Goal: Task Accomplishment & Management: Manage account settings

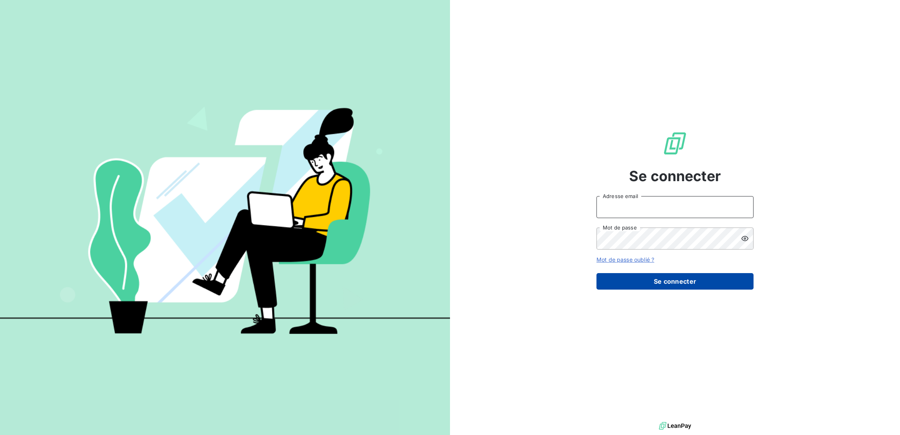
type input "[EMAIL_ADDRESS][DOMAIN_NAME]"
click at [672, 273] on button "Se connecter" at bounding box center [674, 281] width 157 height 16
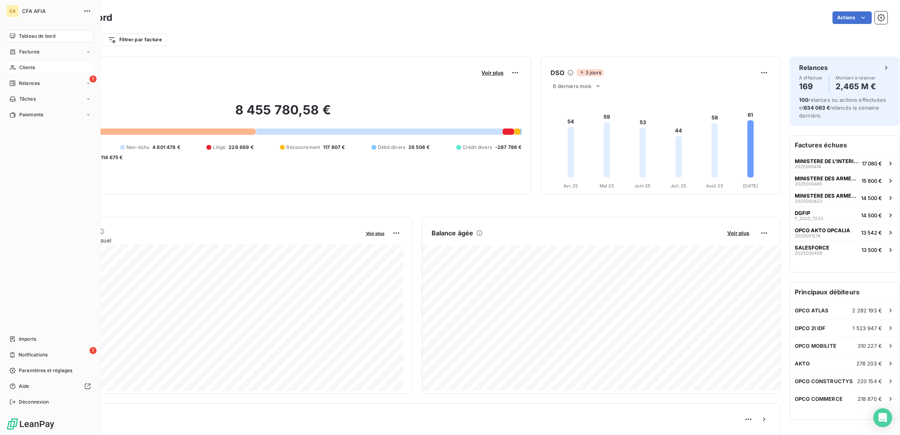
click at [17, 61] on div "Clients" at bounding box center [50, 67] width 88 height 13
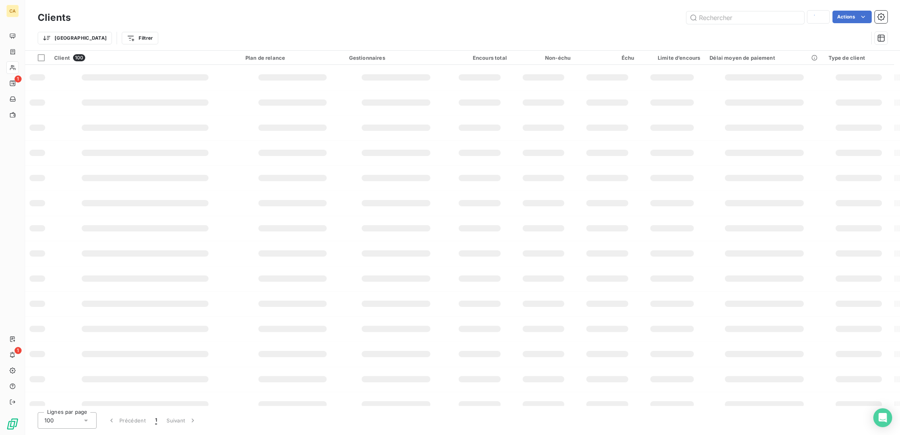
type input "ETAM"
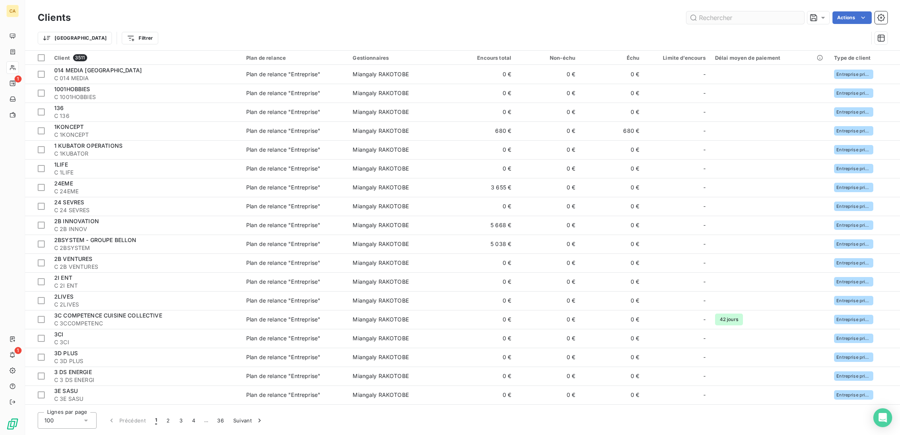
click at [745, 17] on input "text" at bounding box center [745, 17] width 118 height 13
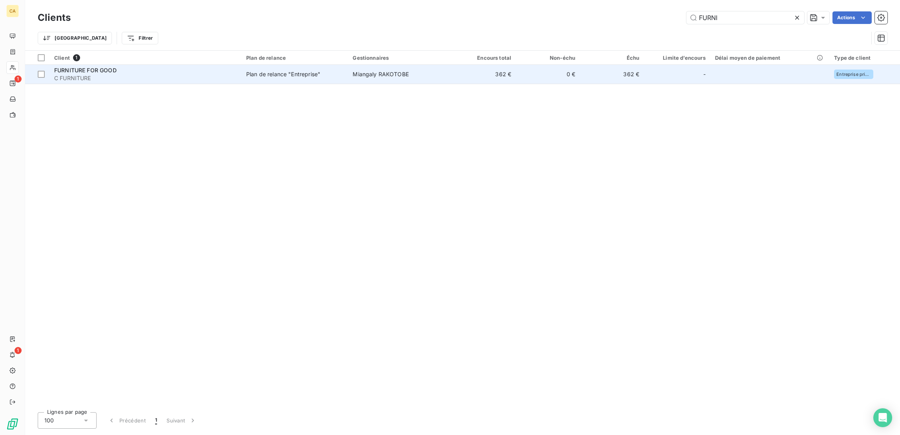
type input "FURNI"
click at [453, 68] on td "362 €" at bounding box center [484, 74] width 64 height 19
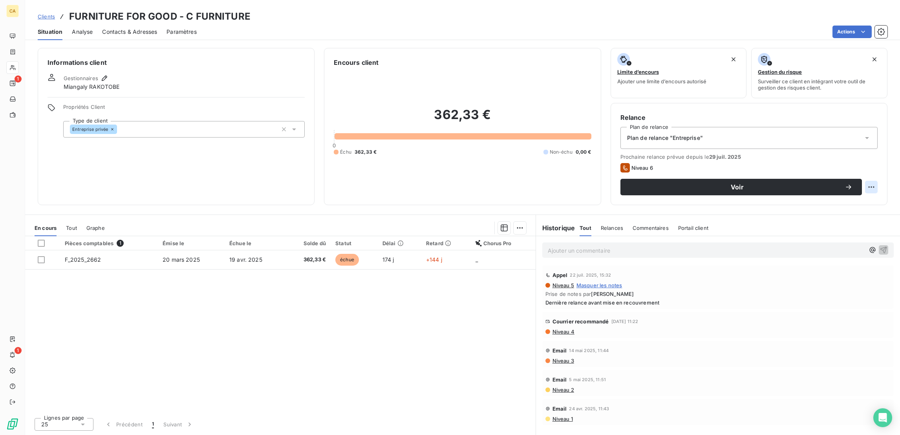
click at [877, 153] on html "CA 1 1 Clients FURNITURE FOR GOOD - C FURNITURE Situation Analyse Contacts & Ad…" at bounding box center [450, 217] width 900 height 435
drag, startPoint x: 866, startPoint y: 170, endPoint x: 862, endPoint y: 173, distance: 4.2
click at [866, 171] on div "Replanifier cette action" at bounding box center [847, 171] width 70 height 13
select select "8"
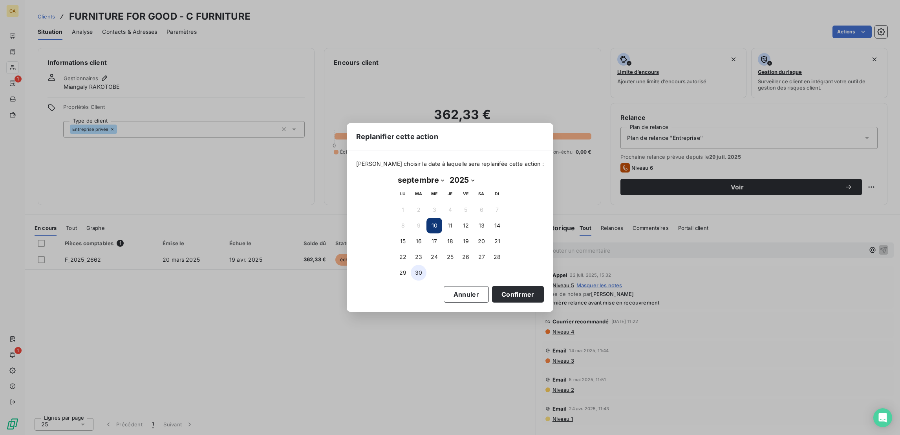
click at [421, 271] on button "30" at bounding box center [419, 273] width 16 height 16
click at [492, 293] on button "Confirmer" at bounding box center [518, 294] width 52 height 16
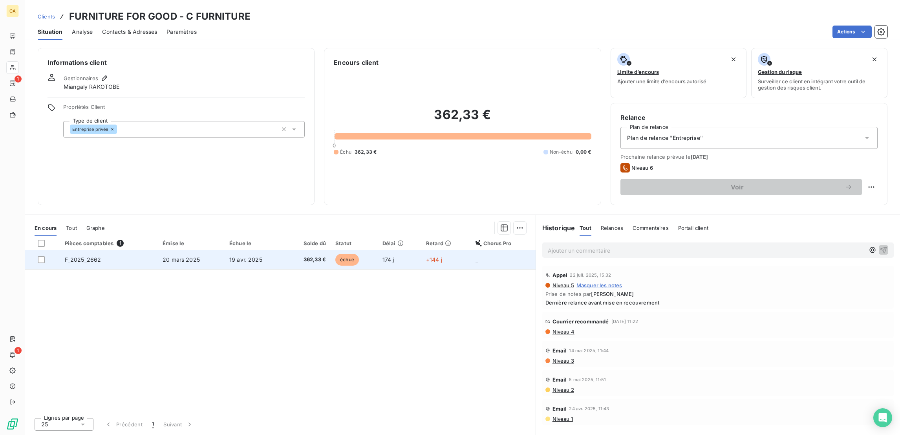
click at [317, 250] on td "362,33 €" at bounding box center [308, 259] width 46 height 19
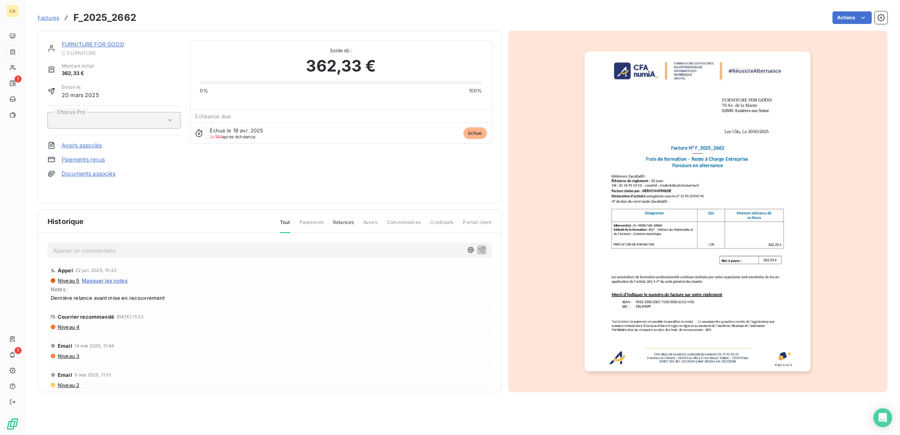
click at [114, 245] on p "Ajouter un commentaire ﻿" at bounding box center [258, 250] width 410 height 10
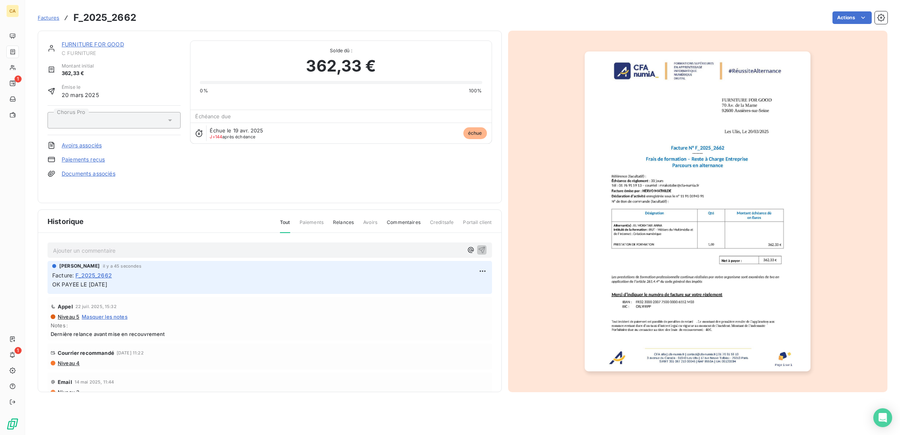
click at [626, 192] on img "button" at bounding box center [698, 211] width 226 height 320
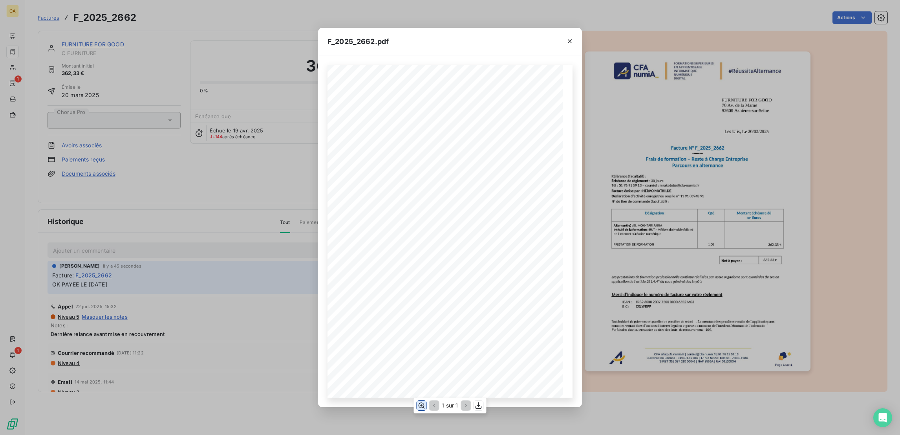
click at [420, 400] on button "button" at bounding box center [421, 404] width 9 height 9
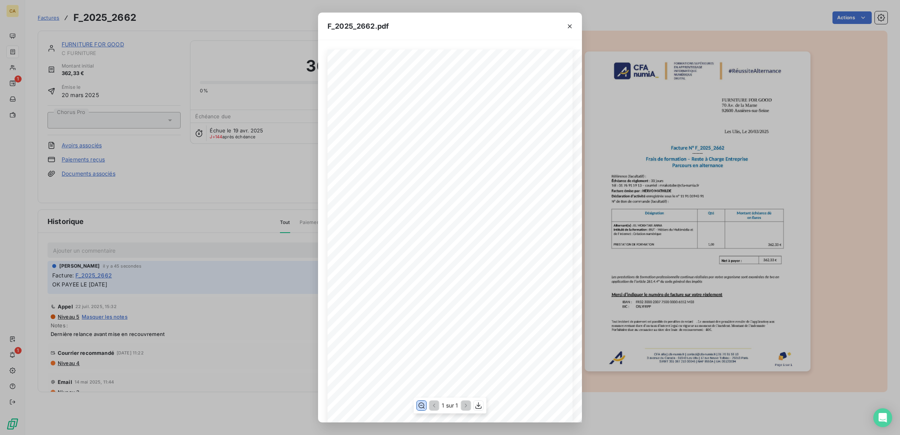
scroll to position [118, 0]
click at [224, 182] on div "F_2025_2662.pdf CFA afia | [DOMAIN_NAME] | [EMAIL_ADDRESS][DOMAIN_NAME] | 01 76…" at bounding box center [450, 217] width 900 height 435
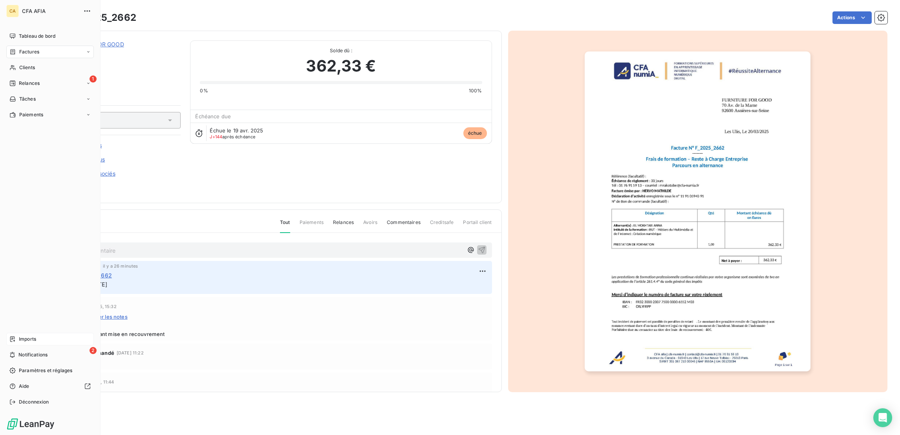
click at [25, 342] on span "Imports" at bounding box center [27, 338] width 17 height 7
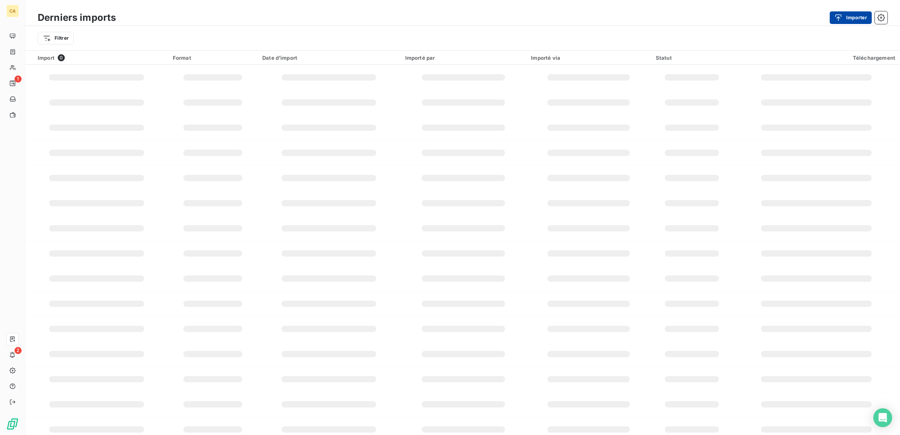
click at [844, 11] on button "Importer" at bounding box center [850, 17] width 42 height 13
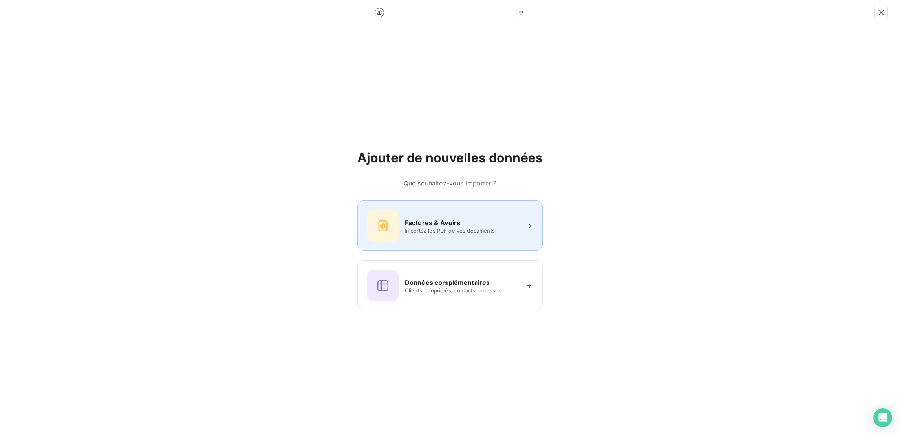
click at [425, 221] on h6 "Factures & Avoirs" at bounding box center [433, 222] width 56 height 9
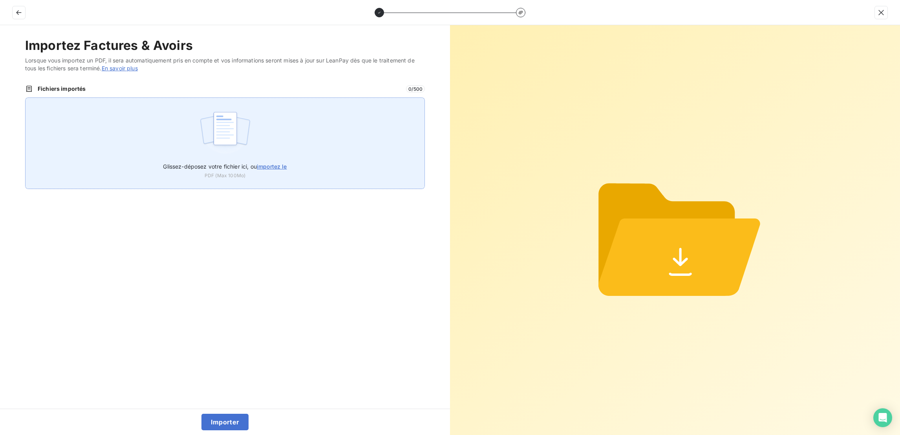
click at [192, 97] on div "Glissez-déposez votre fichier ici, ou importez le PDF (Max 100Mo)" at bounding box center [225, 142] width 400 height 91
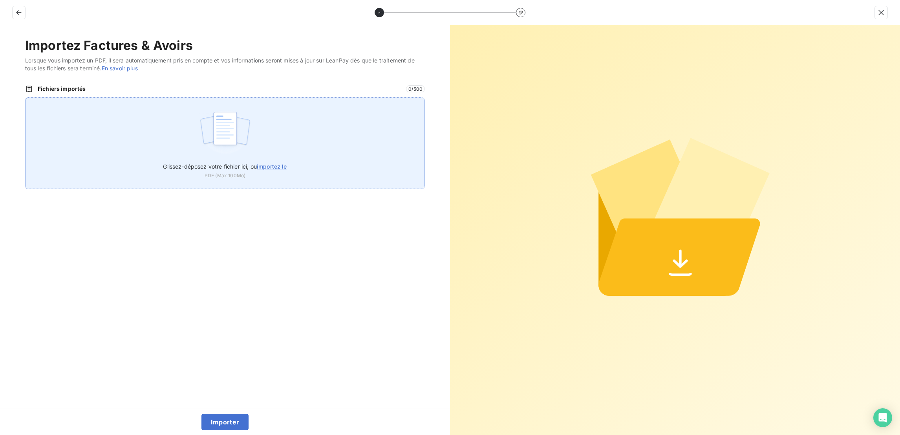
type input "C:\fakepath\F_2025_421.pdf"
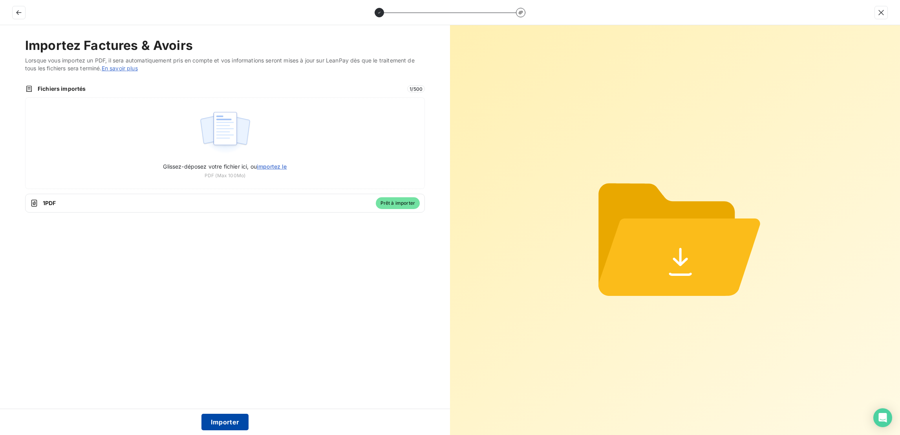
click at [222, 428] on button "Importer" at bounding box center [224, 421] width 47 height 16
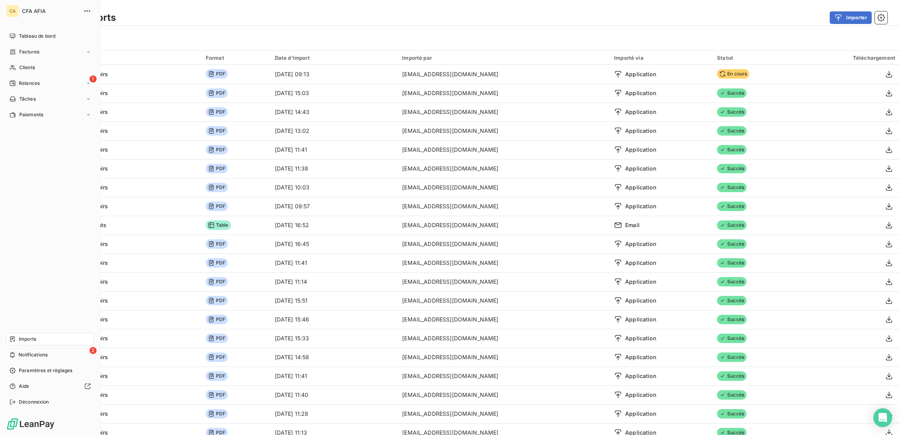
click at [22, 345] on div "Imports" at bounding box center [50, 338] width 88 height 13
click at [22, 358] on span "Notifications" at bounding box center [32, 354] width 29 height 7
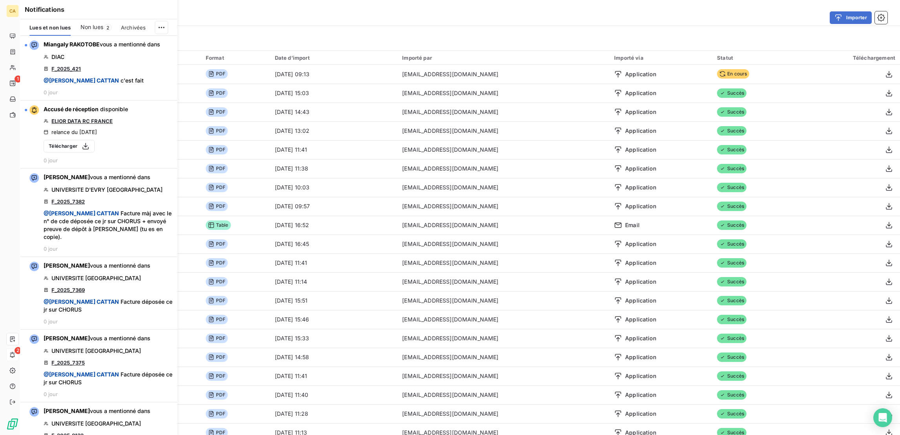
click at [165, 19] on div "Lues et non lues Non lues 2 Archivées" at bounding box center [98, 27] width 157 height 16
click at [164, 16] on html "CA 1 2 Derniers imports Importer Filtrer Import 1061 Format Date d’import Impor…" at bounding box center [450, 217] width 900 height 435
click at [135, 35] on div "Tout marquer comme lu" at bounding box center [115, 40] width 110 height 13
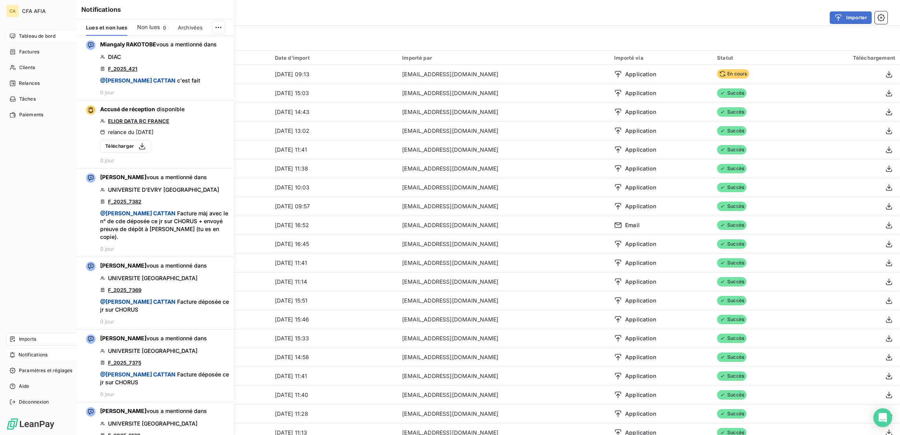
click at [9, 33] on icon at bounding box center [12, 36] width 6 height 6
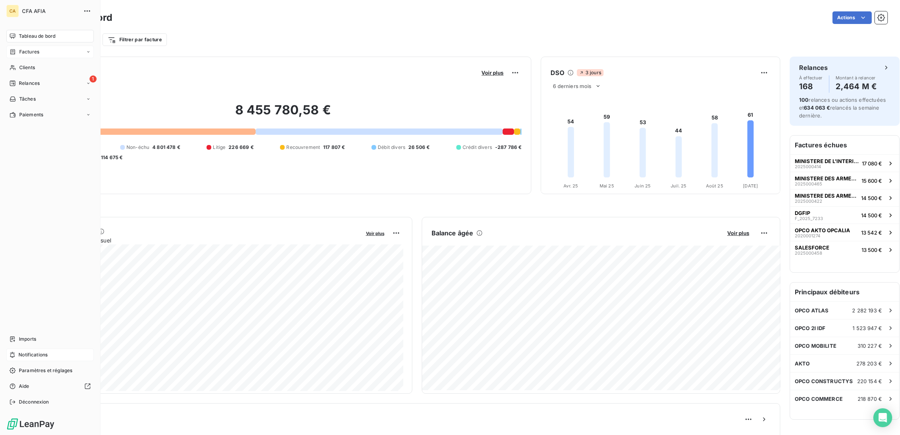
click at [11, 49] on icon at bounding box center [13, 51] width 5 height 5
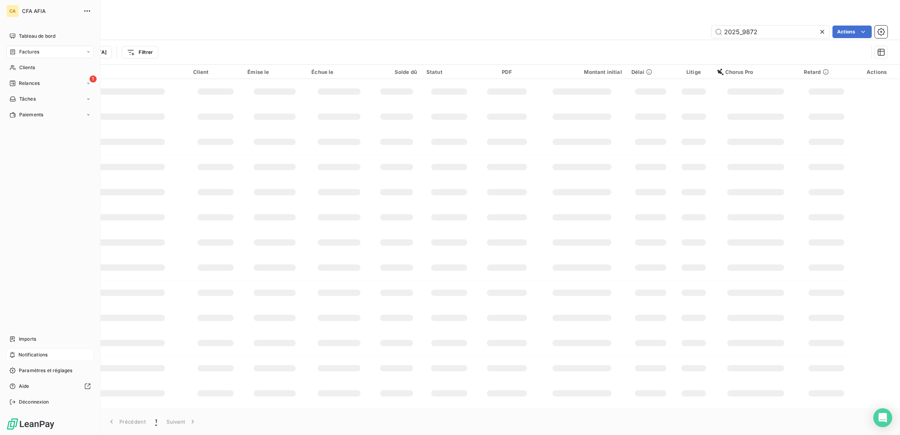
click at [13, 49] on icon at bounding box center [12, 52] width 7 height 6
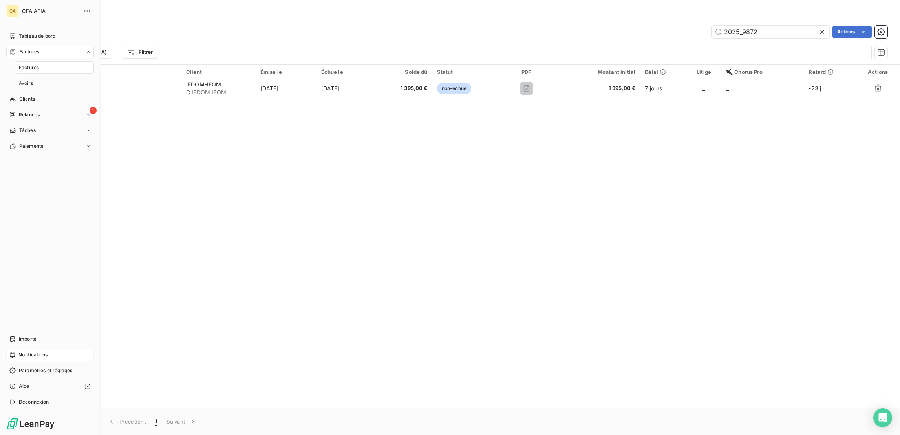
click at [24, 64] on span "Factures" at bounding box center [29, 67] width 20 height 7
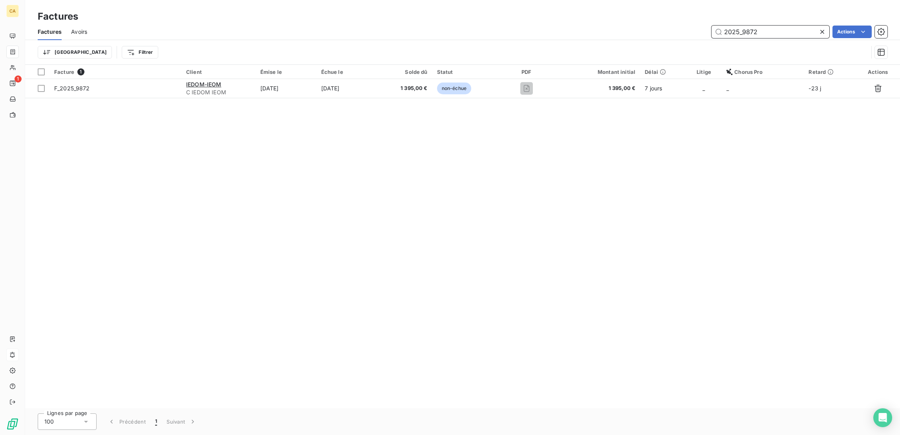
click at [768, 28] on input "2025_9872" at bounding box center [770, 32] width 118 height 13
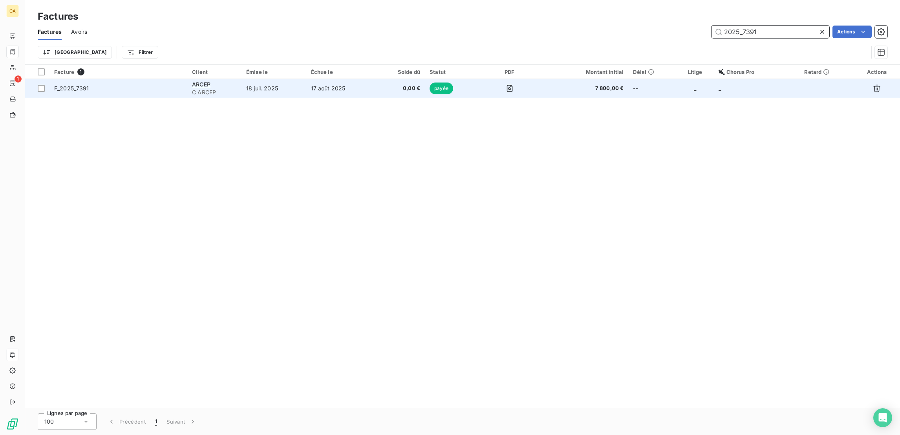
type input "2025_7391"
click at [241, 82] on td "ARCEP C ARCEP" at bounding box center [214, 88] width 54 height 19
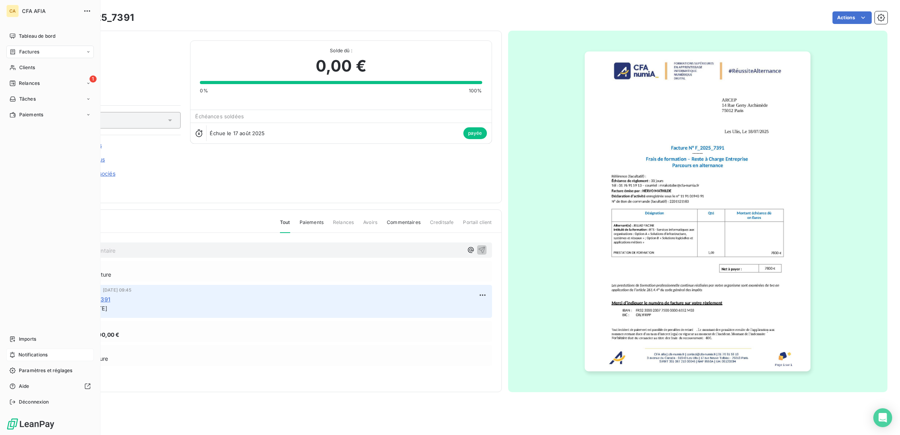
click at [19, 48] on span "Factures" at bounding box center [29, 51] width 20 height 7
click at [29, 64] on span "Factures" at bounding box center [29, 67] width 20 height 7
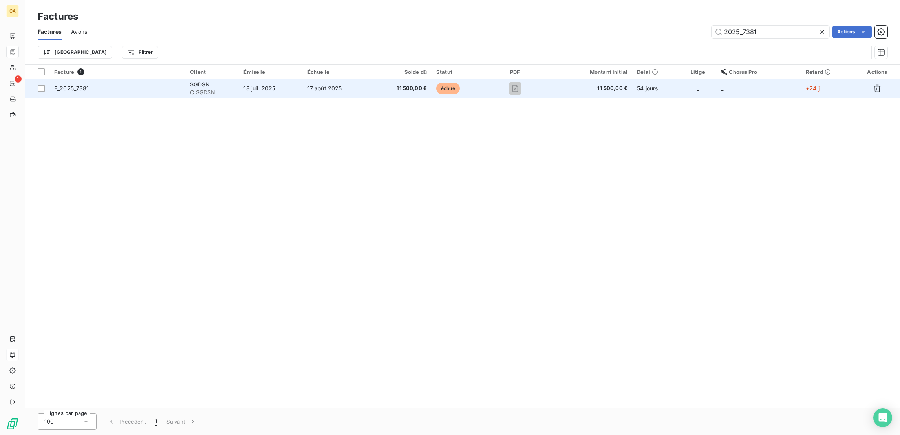
type input "2025_7381"
click at [343, 79] on td "17 août 2025" at bounding box center [337, 88] width 68 height 19
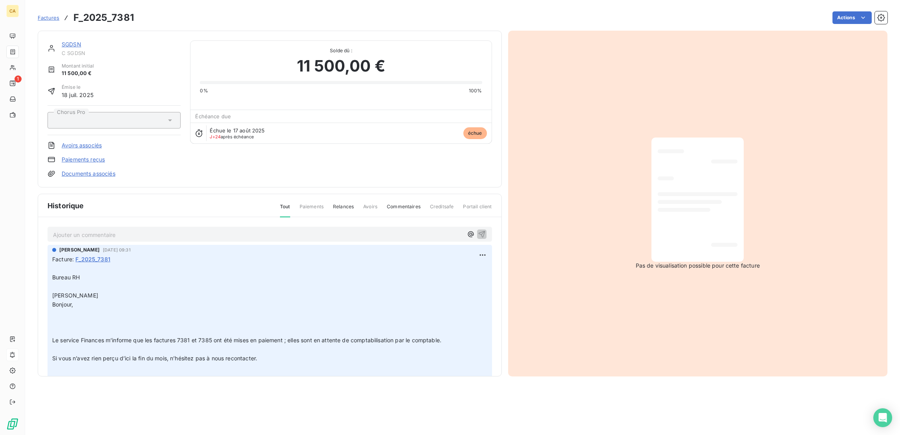
click at [409, 14] on div "Actions" at bounding box center [515, 17] width 744 height 13
click at [157, 230] on p "Ajouter un commentaire ﻿" at bounding box center [258, 235] width 410 height 10
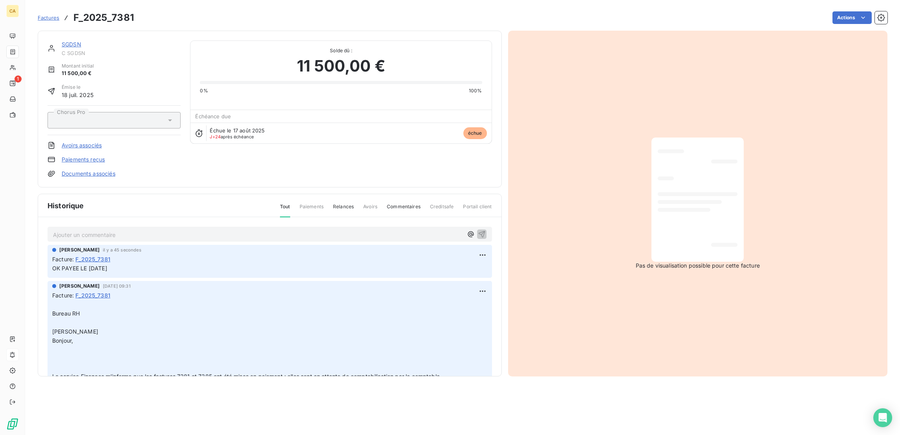
click at [65, 41] on link "SGDSN" at bounding box center [72, 44] width 20 height 7
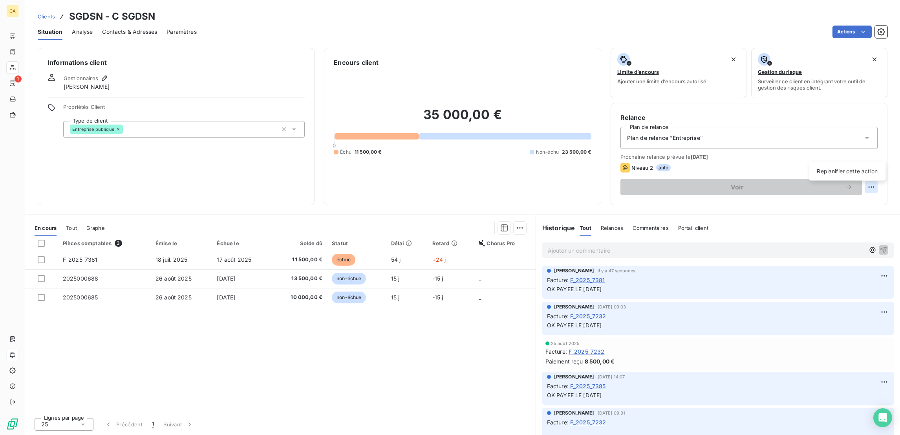
click at [876, 153] on html "CA 1 Clients SGDSN - C SGDSN Situation Analyse Contacts & Adresses Paramètres A…" at bounding box center [450, 217] width 900 height 435
click at [873, 164] on div "Replanifier cette action" at bounding box center [847, 171] width 77 height 19
click at [870, 167] on div "Replanifier cette action" at bounding box center [847, 171] width 70 height 13
select select "8"
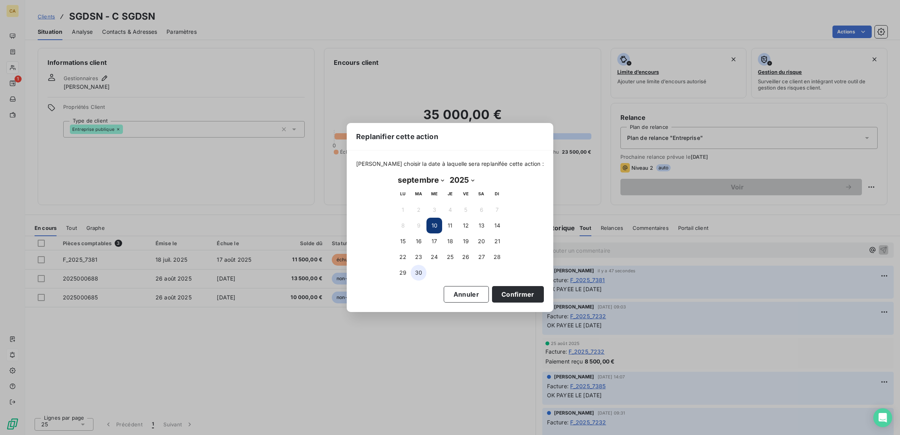
click at [417, 269] on button "30" at bounding box center [419, 273] width 16 height 16
click at [492, 290] on button "Confirmer" at bounding box center [518, 294] width 52 height 16
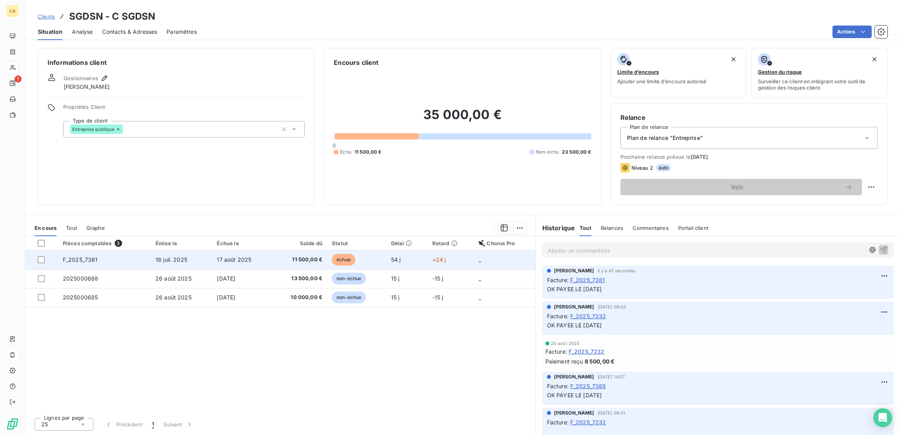
click at [322, 256] on span "11 500,00 €" at bounding box center [299, 260] width 46 height 8
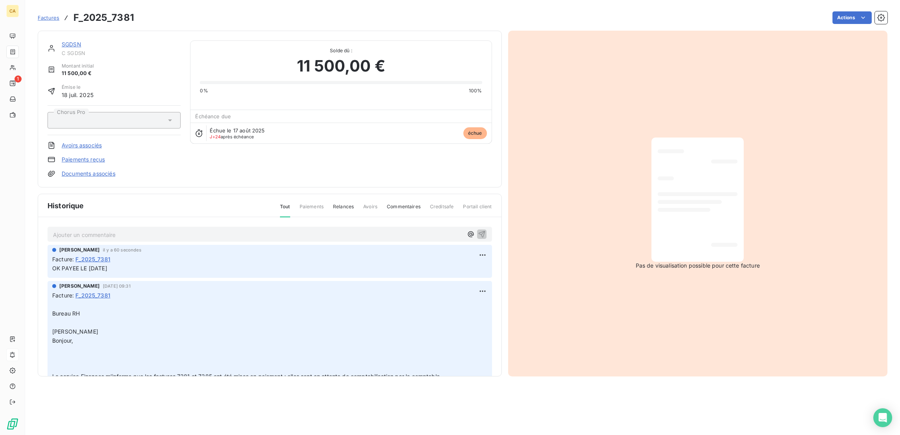
click at [62, 41] on link "SGDSN" at bounding box center [72, 44] width 20 height 7
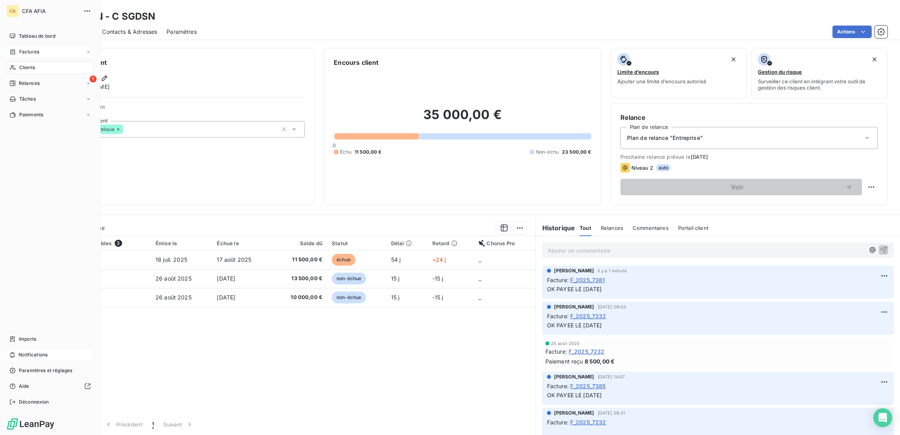
click at [19, 48] on span "Factures" at bounding box center [29, 51] width 20 height 7
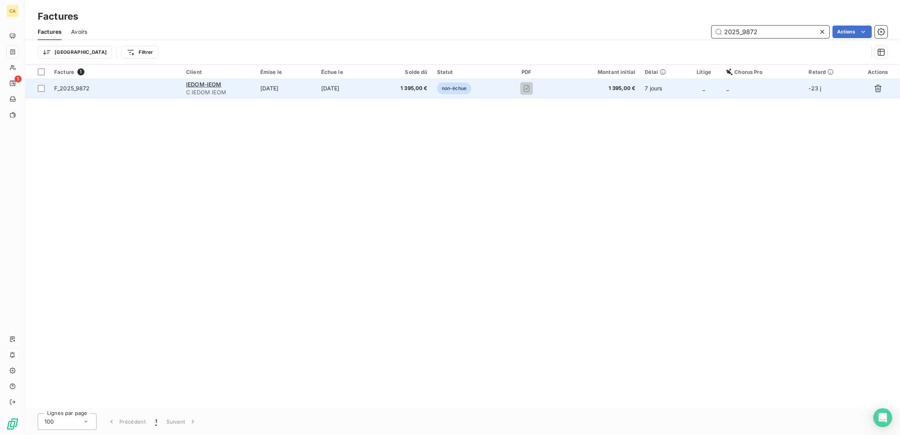
type input "2025_9872"
click at [286, 79] on td "3 sept. 2025" at bounding box center [286, 88] width 61 height 19
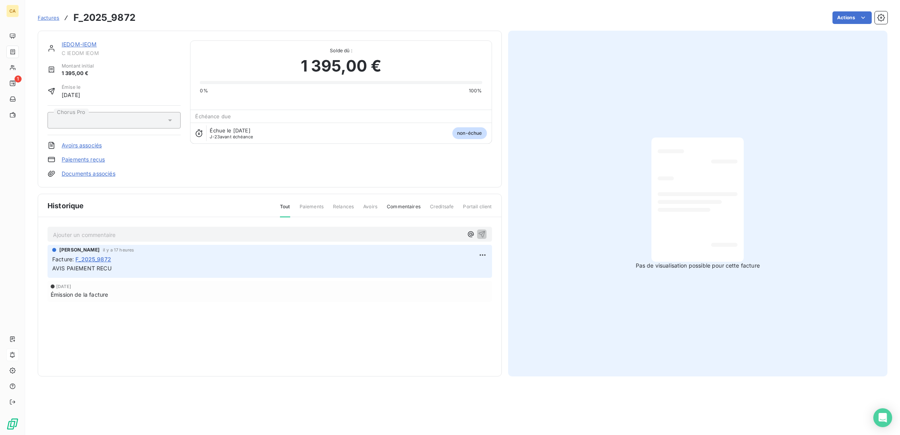
click at [155, 230] on p "Ajouter un commentaire ﻿" at bounding box center [258, 235] width 410 height 10
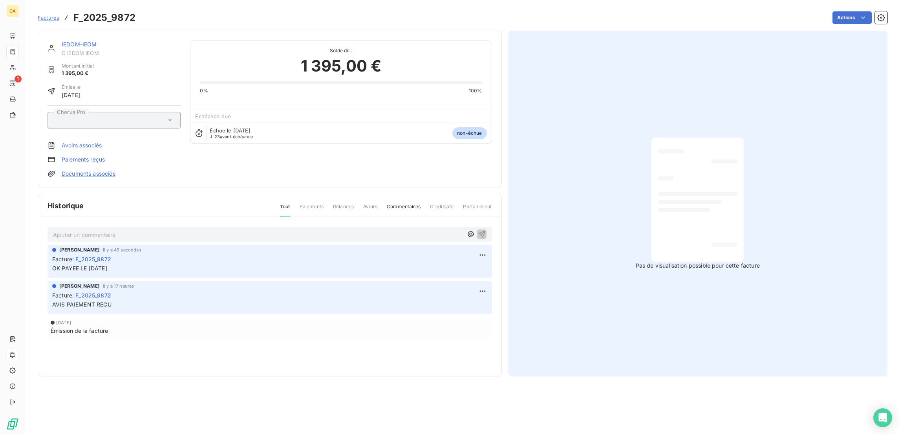
click at [62, 41] on link "IEDOM-IEOM" at bounding box center [79, 44] width 35 height 7
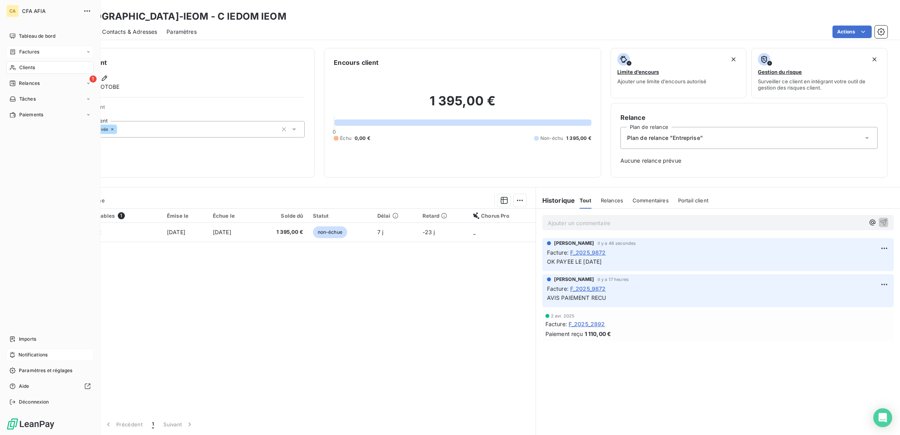
click at [19, 33] on span "Tableau de bord" at bounding box center [37, 36] width 37 height 7
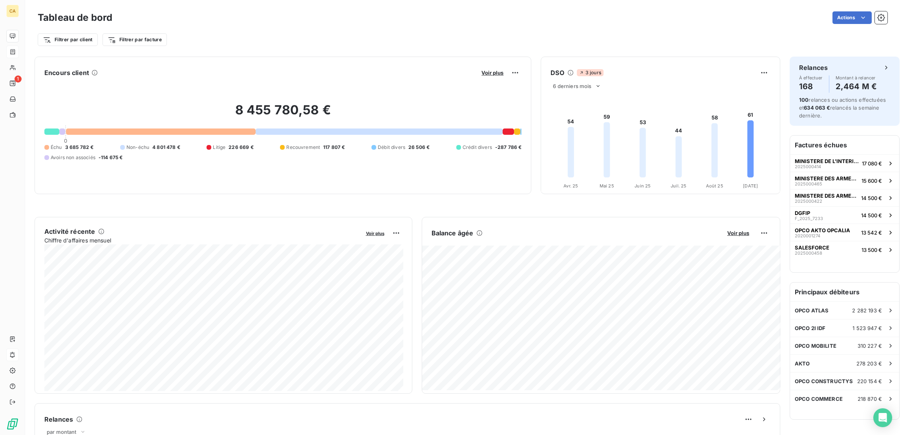
click at [475, 96] on div "8 455 780,58 € 0 Échu 3 685 782 € Non-échu 4 801 478 € Litige 226 669 € Recouvr…" at bounding box center [282, 131] width 477 height 105
